Goal: Task Accomplishment & Management: Use online tool/utility

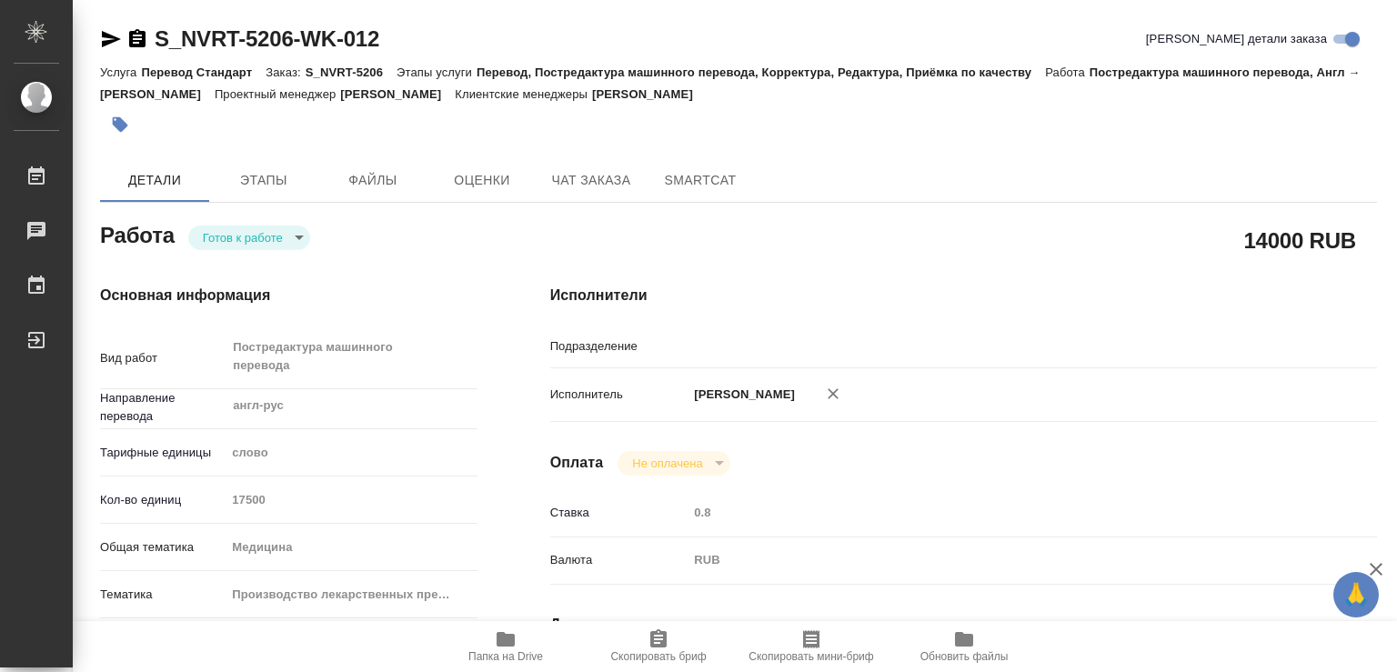
type input "MedLinguists"
click at [294, 237] on body "🙏 .cls-1 fill:#fff; AWATERA Chechilova [PERSON_NAME] Чаты График Выйти S_NVRT-5…" at bounding box center [698, 336] width 1397 height 672
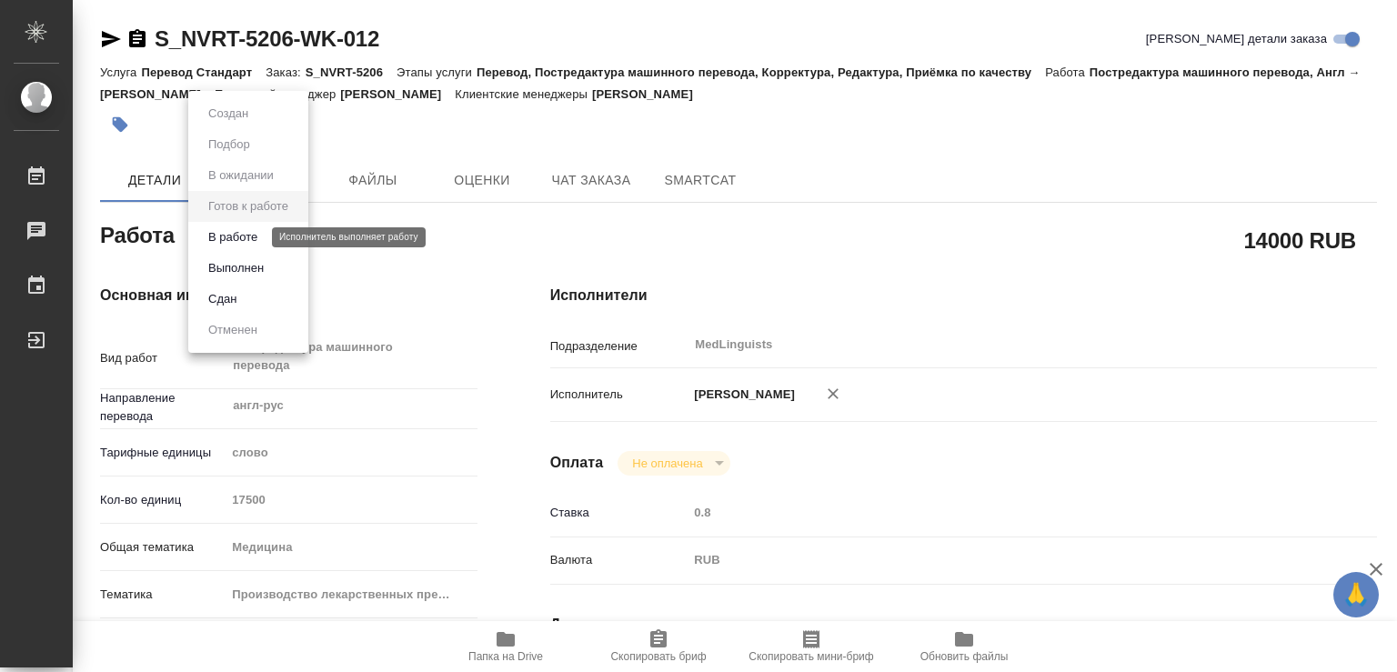
click at [224, 235] on button "В работе" at bounding box center [233, 237] width 60 height 20
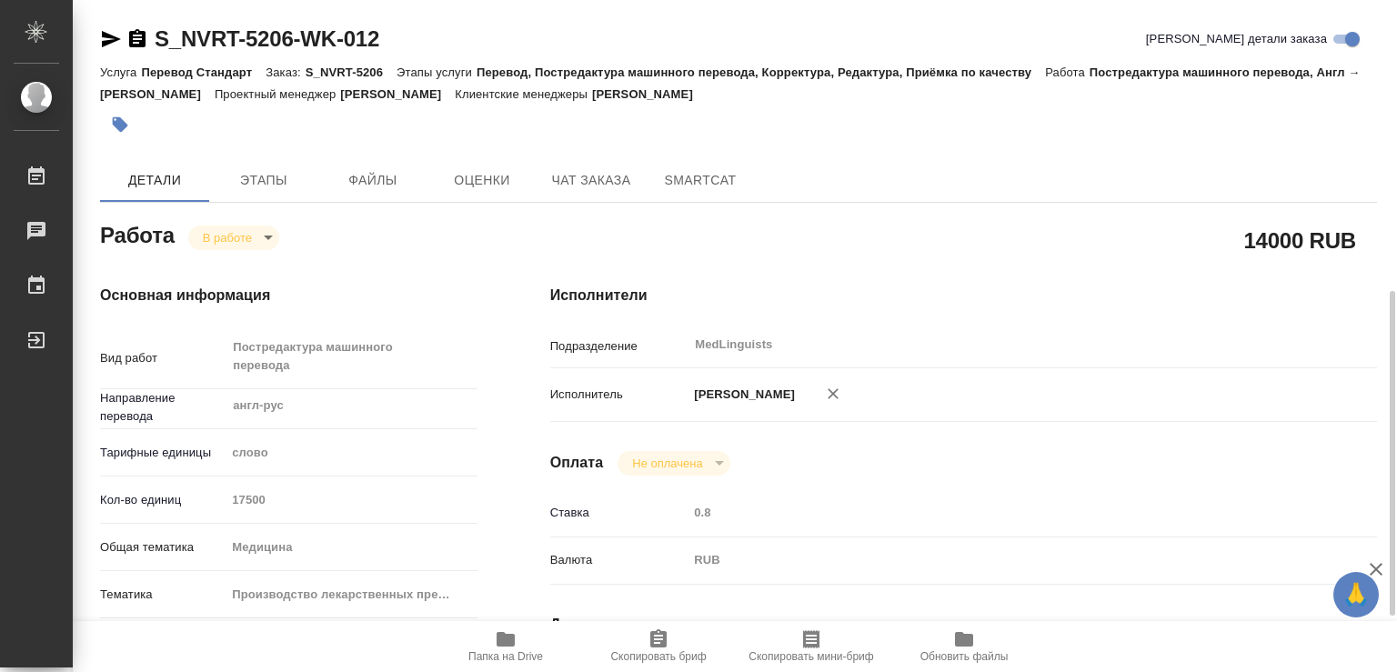
scroll to position [196, 0]
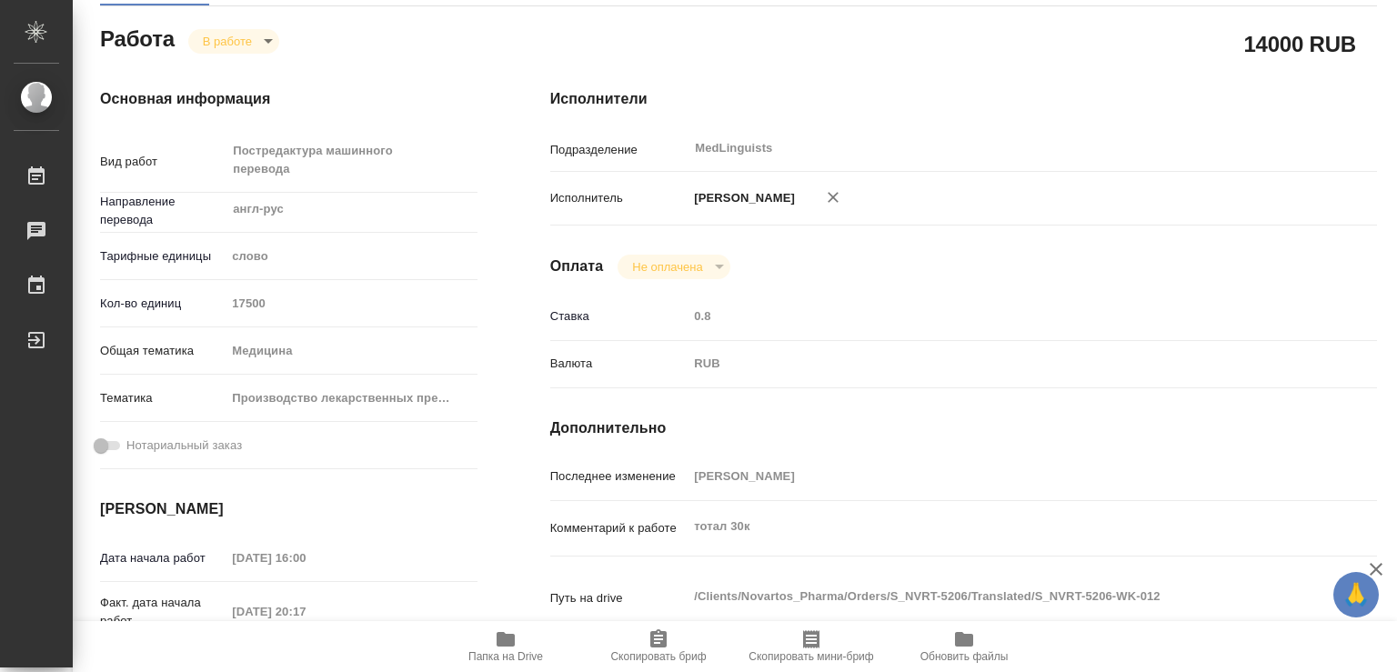
type textarea "x"
